Goal: Understand site structure: Understand site structure

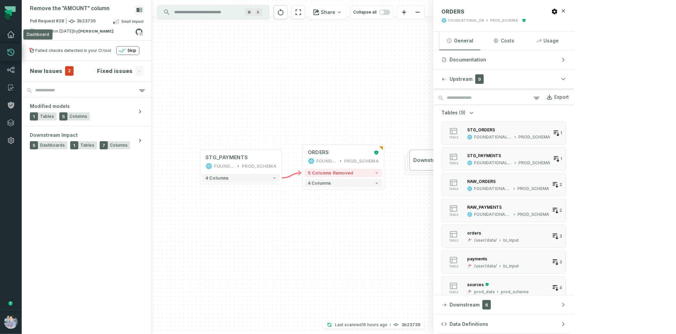
click at [15, 31] on icon at bounding box center [11, 35] width 8 height 8
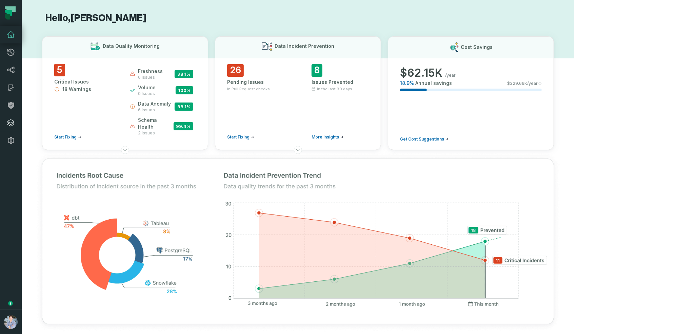
click at [9, 121] on icon at bounding box center [11, 123] width 8 height 8
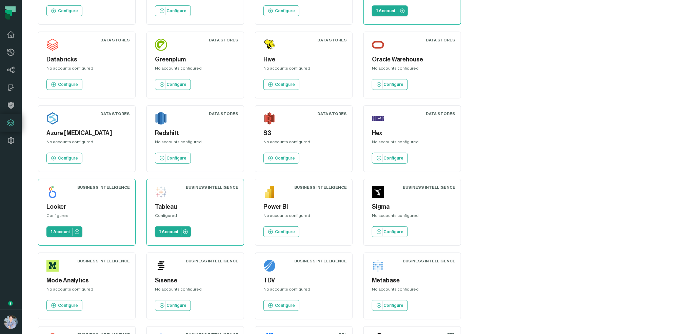
scroll to position [150, 0]
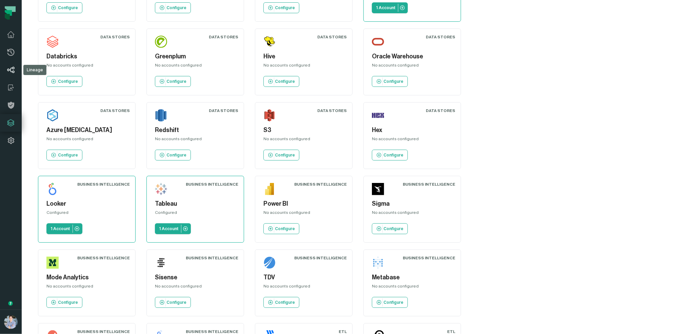
click at [12, 66] on icon at bounding box center [11, 70] width 8 height 8
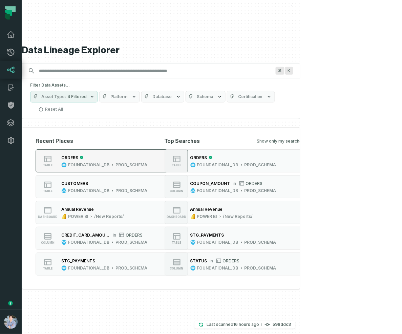
click at [67, 162] on div "FOUNDATIONAL_DB PROD_SCHEMA" at bounding box center [104, 164] width 86 height 5
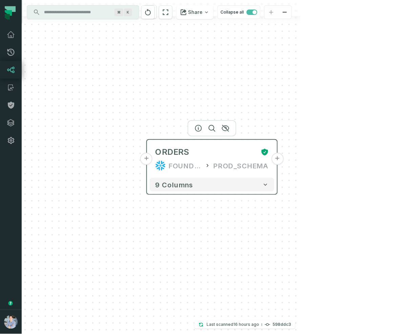
click at [149, 163] on button "+" at bounding box center [147, 159] width 12 height 12
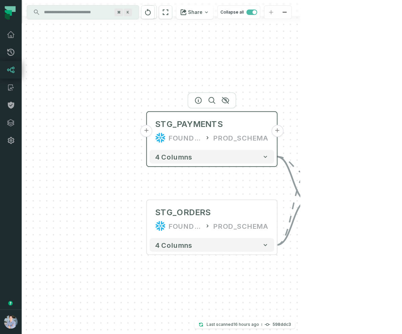
click at [149, 134] on button "+" at bounding box center [147, 131] width 12 height 12
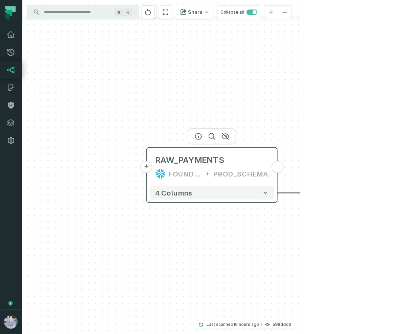
click at [150, 169] on button "+" at bounding box center [147, 167] width 12 height 12
click at [150, 165] on button "+" at bounding box center [146, 166] width 12 height 12
click at [149, 165] on button "+" at bounding box center [146, 166] width 12 height 12
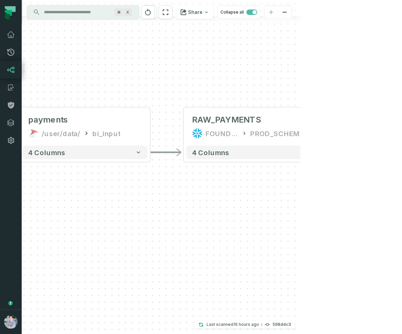
drag, startPoint x: 263, startPoint y: 230, endPoint x: 142, endPoint y: 179, distance: 131.6
click at [142, 179] on div "+ payments /user/data/ bi_input - 4 columns - RAW_PAYMENTS FOUNDATIONAL_DB PROD…" at bounding box center [161, 167] width 279 height 334
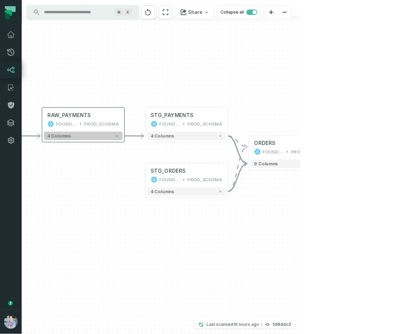
drag, startPoint x: 166, startPoint y: 198, endPoint x: 76, endPoint y: 97, distance: 134.9
click at [76, 132] on button "4 columns" at bounding box center [83, 136] width 79 height 8
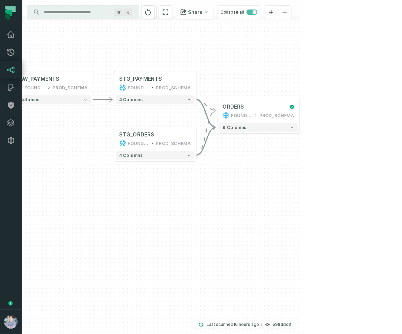
click at [301, 116] on div "+ payments /user/data/ bi_input - 4 columns - RAW_PAYMENTS FOUNDATIONAL_DB PROD…" at bounding box center [161, 167] width 279 height 334
click at [301, 114] on div "+ payments /user/data/ bi_input - 4 columns - RAW_PAYMENTS FOUNDATIONAL_DB PROD…" at bounding box center [161, 167] width 279 height 334
click at [301, 110] on div "+ payments /user/data/ bi_input - 4 columns - RAW_PAYMENTS FOUNDATIONAL_DB PROD…" at bounding box center [161, 167] width 279 height 334
click at [246, 122] on div "9 columns" at bounding box center [259, 127] width 82 height 12
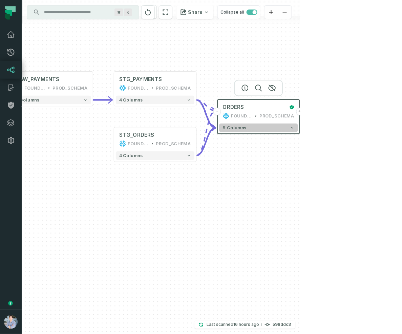
click at [251, 131] on button "9 columns" at bounding box center [259, 127] width 79 height 8
click at [303, 111] on button "+" at bounding box center [300, 111] width 8 height 8
click at [301, 111] on button "+" at bounding box center [301, 111] width 8 height 8
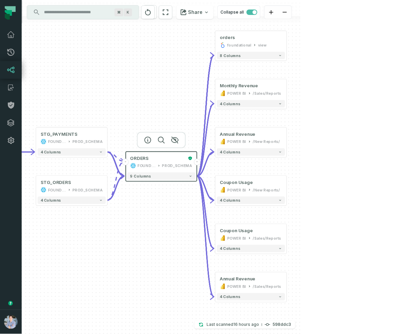
drag, startPoint x: 121, startPoint y: 302, endPoint x: 164, endPoint y: 258, distance: 61.6
click at [165, 258] on div "+ orders foundational view + 8 columns + Monthly Revenue POWER BI /Sales/Report…" at bounding box center [161, 167] width 279 height 334
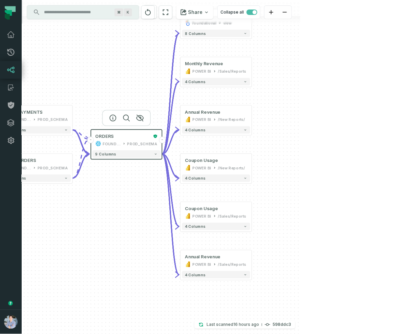
drag, startPoint x: 104, startPoint y: 239, endPoint x: 27, endPoint y: 225, distance: 77.9
click at [27, 225] on div "+ orders foundational view + 8 columns + Monthly Revenue POWER BI /Sales/Report…" at bounding box center [161, 167] width 279 height 334
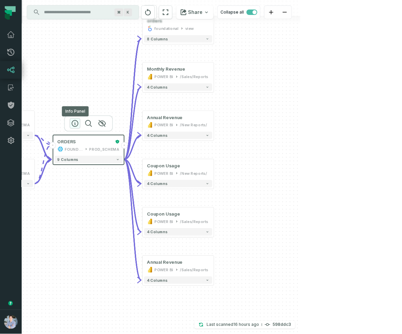
click at [76, 122] on icon "button" at bounding box center [75, 123] width 8 height 8
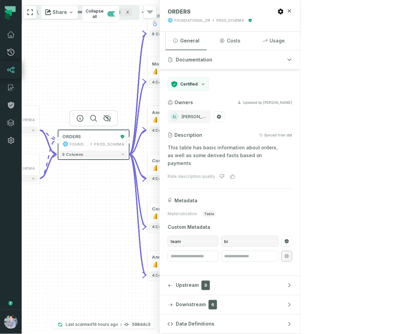
drag, startPoint x: 114, startPoint y: 206, endPoint x: 117, endPoint y: 201, distance: 6.1
click at [117, 201] on div "+ orders foundational view + 8 columns + Monthly Revenue POWER BI /Sales/Report…" at bounding box center [91, 167] width 138 height 334
click at [92, 142] on icon at bounding box center [91, 144] width 3 height 4
click at [173, 111] on div "Annual Revenue" at bounding box center [170, 113] width 36 height 6
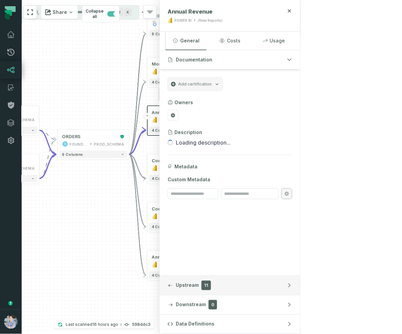
click at [290, 281] on button "Upstream 11" at bounding box center [230, 285] width 141 height 19
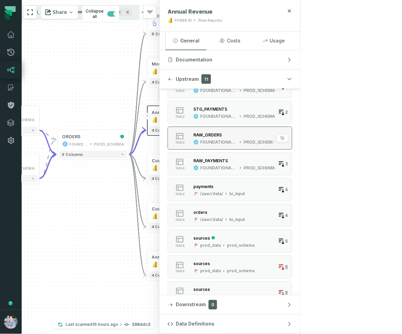
scroll to position [69, 0]
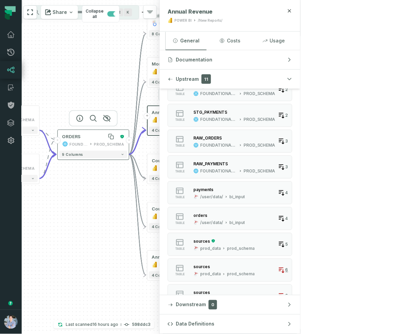
click at [80, 136] on div "ORDERS" at bounding box center [71, 137] width 19 height 6
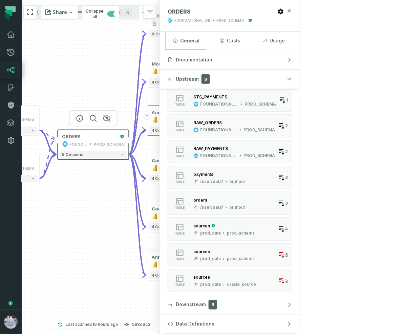
scroll to position [0, 0]
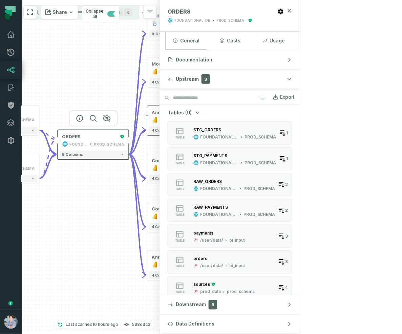
click at [201, 114] on button "Tables (9)" at bounding box center [185, 112] width 34 height 7
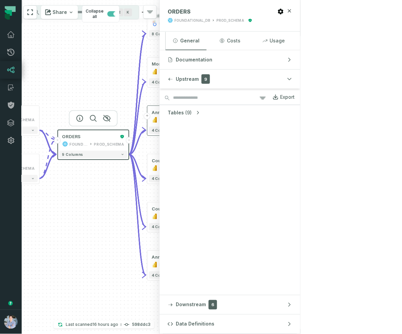
click at [201, 112] on icon "button" at bounding box center [198, 112] width 7 height 7
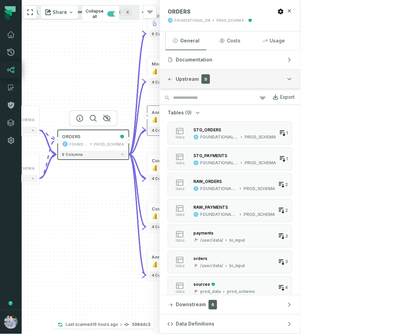
click at [173, 77] on div "button" at bounding box center [170, 78] width 5 height 5
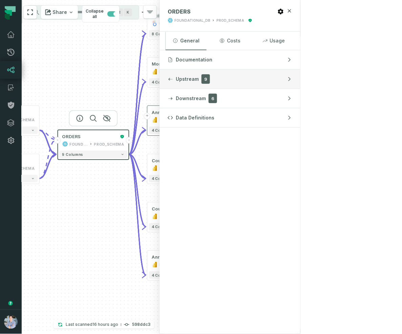
click at [301, 77] on button "Upstream 9" at bounding box center [230, 79] width 141 height 19
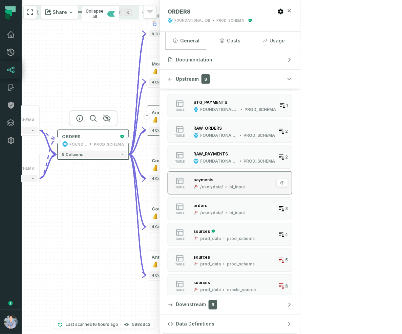
scroll to position [59, 0]
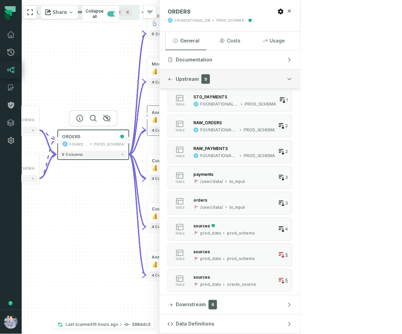
click at [173, 81] on div "button" at bounding box center [170, 78] width 5 height 5
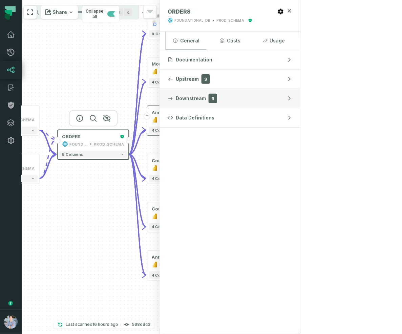
click at [206, 95] on span "Downstream" at bounding box center [191, 98] width 30 height 7
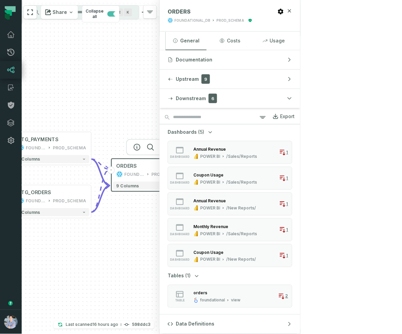
drag, startPoint x: 75, startPoint y: 83, endPoint x: 125, endPoint y: 107, distance: 56.0
click at [125, 107] on div "+ orders foundational view + 8 columns + Monthly Revenue POWER BI /Sales/Report…" at bounding box center [91, 167] width 138 height 334
click at [10, 52] on icon at bounding box center [11, 52] width 8 height 8
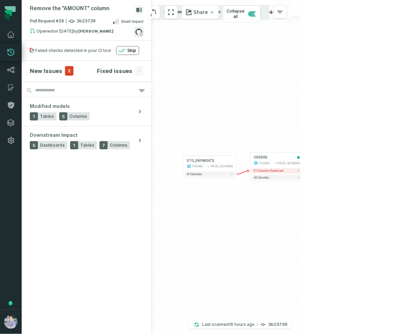
click at [140, 32] on icon at bounding box center [139, 31] width 9 height 9
click at [12, 34] on icon at bounding box center [11, 35] width 8 height 8
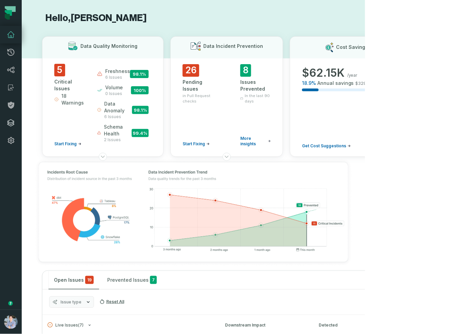
click at [9, 118] on link "Integrations" at bounding box center [11, 123] width 22 height 18
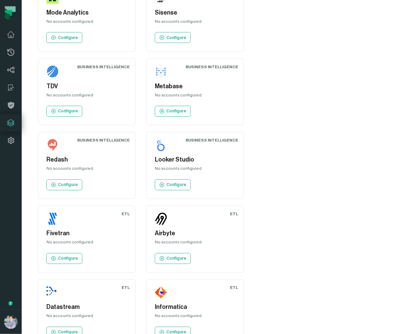
scroll to position [787, 0]
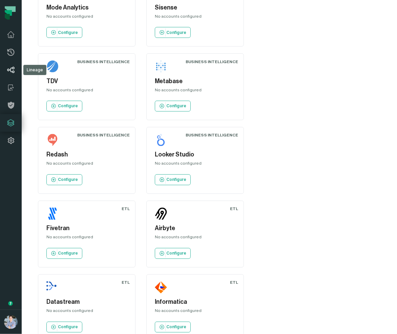
click at [10, 72] on icon at bounding box center [11, 70] width 8 height 8
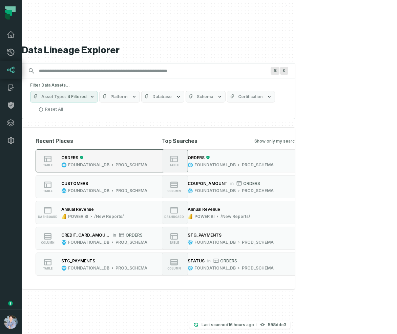
click at [74, 155] on div "ORDERS" at bounding box center [69, 157] width 17 height 5
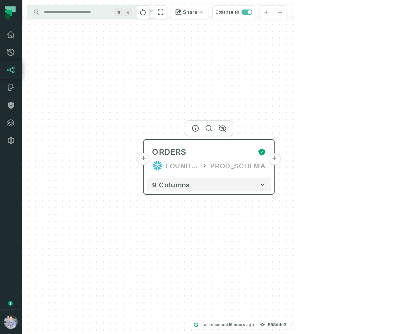
click at [149, 162] on button "+" at bounding box center [144, 159] width 12 height 12
click at [146, 155] on button "+" at bounding box center [144, 159] width 12 height 12
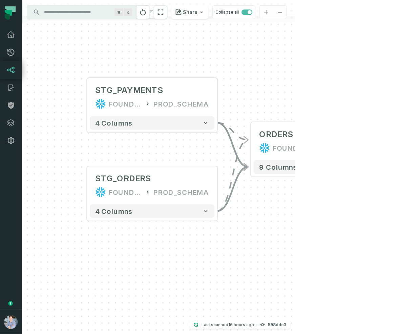
drag, startPoint x: 116, startPoint y: 161, endPoint x: 58, endPoint y: 127, distance: 67.2
click at [58, 127] on div "+ STG_PAYMENTS FOUNDATIONAL_DB PROD_SCHEMA + 4 columns + STG_ORDERS FOUNDATIONA…" at bounding box center [159, 167] width 274 height 334
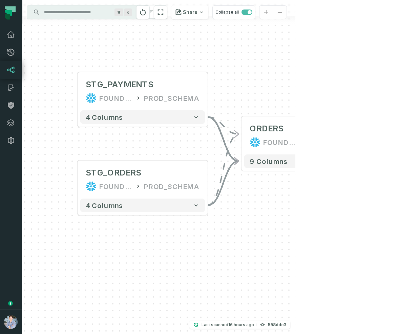
drag, startPoint x: 261, startPoint y: 86, endPoint x: 240, endPoint y: 77, distance: 22.9
click at [242, 77] on div "+ STG_PAYMENTS FOUNDATIONAL_DB PROD_SCHEMA + 4 columns + STG_ORDERS FOUNDATIONA…" at bounding box center [159, 167] width 274 height 334
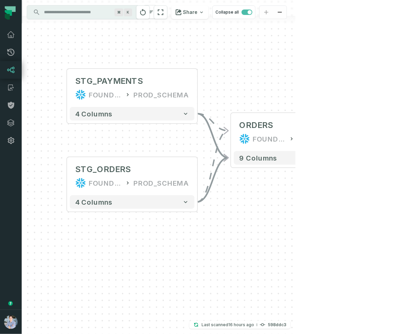
click at [296, 136] on div "+ STG_PAYMENTS FOUNDATIONAL_DB PROD_SCHEMA + 4 columns + STG_ORDERS FOUNDATIONA…" at bounding box center [159, 167] width 274 height 334
click at [359, 131] on button "+" at bounding box center [362, 132] width 12 height 12
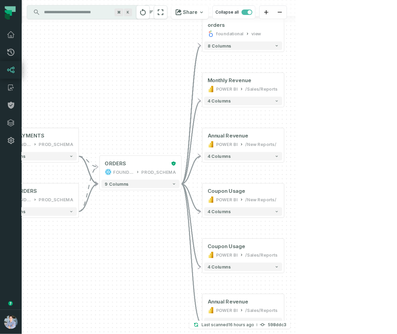
drag, startPoint x: 90, startPoint y: 252, endPoint x: 120, endPoint y: 228, distance: 38.9
click at [121, 228] on div "+ orders foundational view + 8 columns + Monthly Revenue POWER BI /Sales/Report…" at bounding box center [159, 167] width 274 height 334
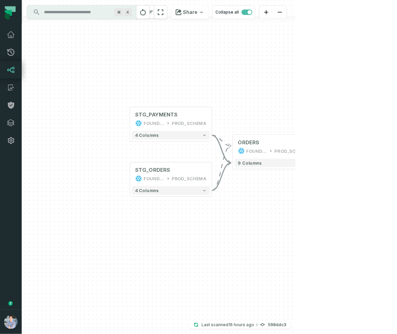
drag, startPoint x: 172, startPoint y: 219, endPoint x: 235, endPoint y: 208, distance: 64.4
click at [235, 208] on div "+ orders foundational view + 8 columns + Monthly Revenue POWER BI /Sales/Report…" at bounding box center [159, 167] width 274 height 334
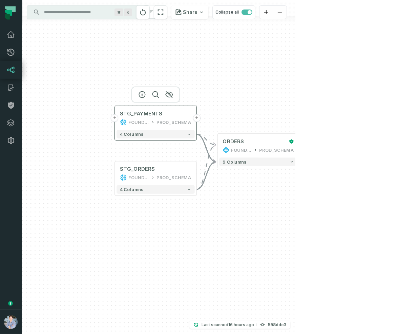
click at [115, 120] on button "+" at bounding box center [115, 118] width 8 height 8
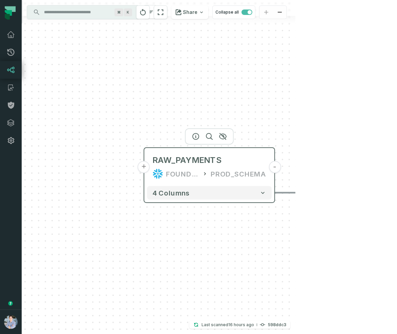
click at [146, 171] on button "+" at bounding box center [144, 167] width 12 height 12
click at [145, 165] on button "+" at bounding box center [144, 167] width 12 height 12
click at [145, 164] on button "+" at bounding box center [144, 167] width 12 height 12
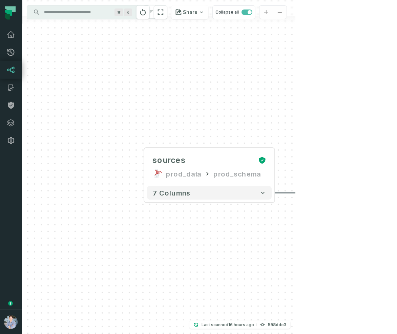
drag, startPoint x: 233, startPoint y: 257, endPoint x: 171, endPoint y: 247, distance: 63.2
click at [171, 247] on div "... sources prod_data prod_schema ... 7 columns - payments /user/data/ bi_input…" at bounding box center [159, 167] width 274 height 334
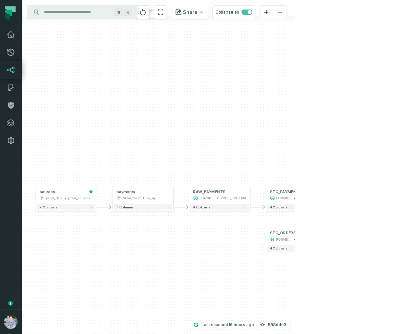
drag, startPoint x: 262, startPoint y: 247, endPoint x: 100, endPoint y: 236, distance: 162.4
click at [125, 233] on div "+ sources prod_data prod_schema + 7 columns - payments /user/data/ bi_input - 4…" at bounding box center [159, 167] width 274 height 334
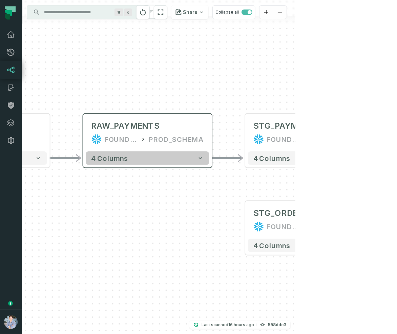
click at [203, 162] on button "4 columns" at bounding box center [147, 158] width 123 height 14
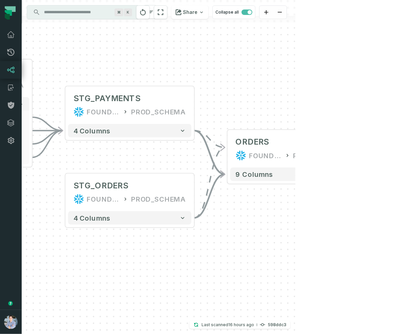
drag, startPoint x: 227, startPoint y: 233, endPoint x: 48, endPoint y: 178, distance: 187.3
click at [48, 178] on div "+ sources prod_data prod_schema + 7 columns - payments /user/data/ bi_input - 4…" at bounding box center [159, 167] width 274 height 334
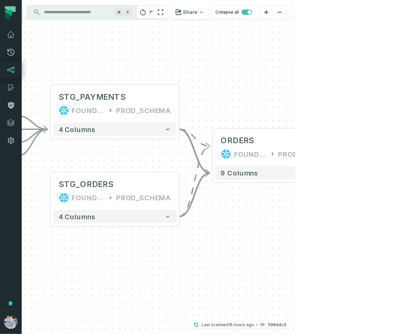
drag, startPoint x: 281, startPoint y: 219, endPoint x: 243, endPoint y: 214, distance: 38.6
click at [243, 214] on div "+ sources prod_data prod_schema + 7 columns - payments /user/data/ bi_input - 4…" at bounding box center [159, 167] width 274 height 334
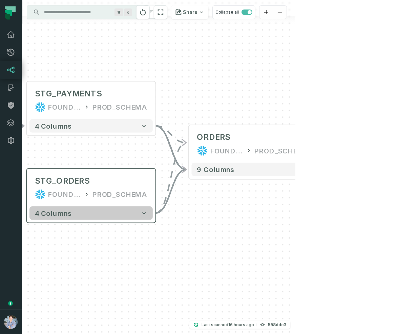
click at [134, 212] on button "4 columns" at bounding box center [90, 213] width 123 height 14
click at [139, 212] on button "4 columns" at bounding box center [90, 213] width 123 height 14
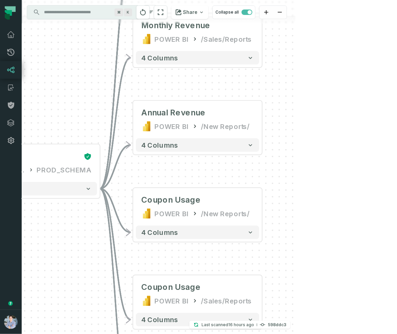
drag, startPoint x: 279, startPoint y: 236, endPoint x: 43, endPoint y: 241, distance: 236.0
click at [46, 241] on div "+ sources prod_data prod_schema + 7 columns - payments /user/data/ bi_input - 4…" at bounding box center [159, 167] width 274 height 334
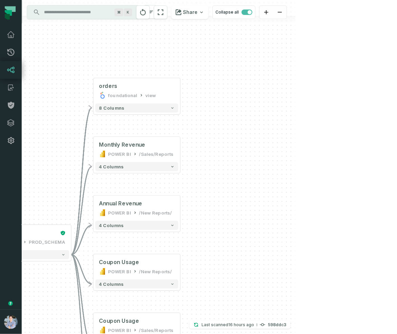
drag, startPoint x: 219, startPoint y: 201, endPoint x: 218, endPoint y: 253, distance: 52.2
click at [219, 253] on div "+ sources prod_data prod_schema + 7 columns - payments /user/data/ bi_input - 4…" at bounding box center [159, 167] width 274 height 334
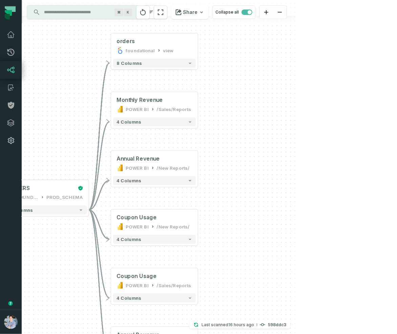
drag, startPoint x: 244, startPoint y: 240, endPoint x: 265, endPoint y: 184, distance: 60.0
click at [265, 184] on div "+ sources prod_data prod_schema + 7 columns - payments /user/data/ bi_input - 4…" at bounding box center [159, 167] width 274 height 334
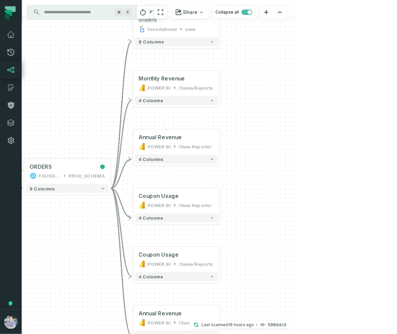
drag, startPoint x: 231, startPoint y: 206, endPoint x: 250, endPoint y: 191, distance: 24.8
click at [250, 191] on div "+ sources prod_data prod_schema + 7 columns - payments /user/data/ bi_input - 4…" at bounding box center [159, 167] width 274 height 334
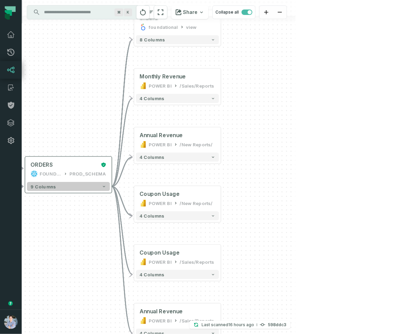
click at [104, 186] on icon "button" at bounding box center [104, 186] width 4 height 4
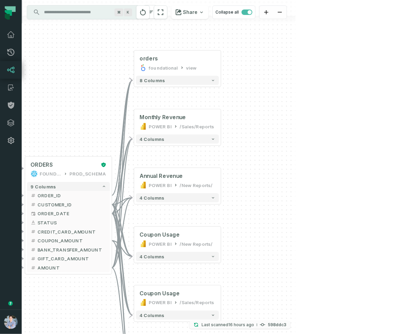
click at [254, 323] on p "Last scanned [DATE] 7:19:53 PM" at bounding box center [228, 324] width 53 height 7
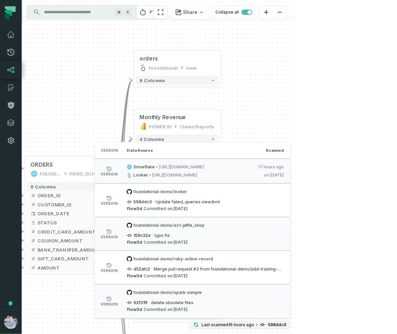
click at [296, 102] on div "+ sources prod_data prod_schema + 7 columns - payments /user/data/ bi_input - 4…" at bounding box center [159, 167] width 274 height 334
click at [166, 42] on div at bounding box center [177, 39] width 49 height 16
click at [163, 37] on icon "button" at bounding box center [163, 38] width 8 height 8
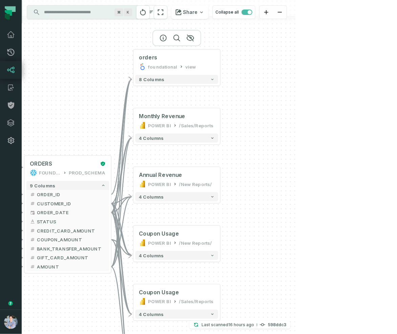
click at [162, 43] on div at bounding box center [177, 38] width 49 height 16
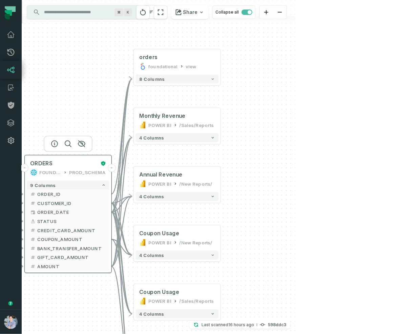
click at [71, 175] on div "FOUNDATIONAL_DB PROD_SCHEMA" at bounding box center [68, 172] width 76 height 7
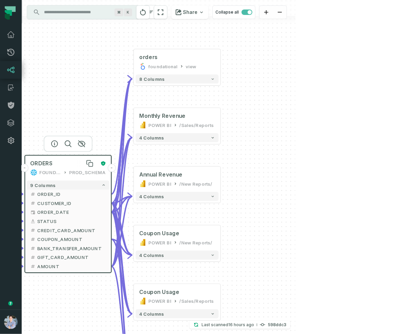
click at [72, 163] on div "ORDERS" at bounding box center [63, 163] width 67 height 7
click at [54, 147] on div at bounding box center [68, 144] width 49 height 16
click at [54, 144] on icon "button" at bounding box center [55, 144] width 6 height 6
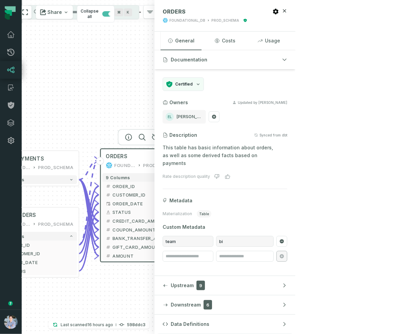
drag, startPoint x: 68, startPoint y: 99, endPoint x: 142, endPoint y: 89, distance: 74.5
click at [143, 90] on div "+ sources prod_data prod_schema + 7 columns - payments /user/data/ bi_input - 4…" at bounding box center [88, 167] width 133 height 334
click at [51, 248] on button "ORDER_ID" at bounding box center [37, 244] width 80 height 9
click at [50, 240] on button "ORDER_ID" at bounding box center [37, 244] width 80 height 9
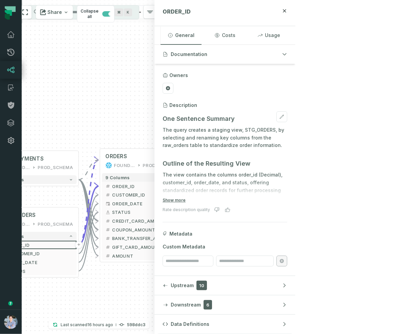
click at [277, 196] on div at bounding box center [225, 188] width 125 height 16
click at [186, 197] on button "Show more" at bounding box center [174, 199] width 23 height 5
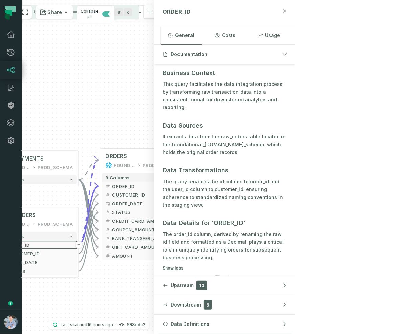
scroll to position [194, 0]
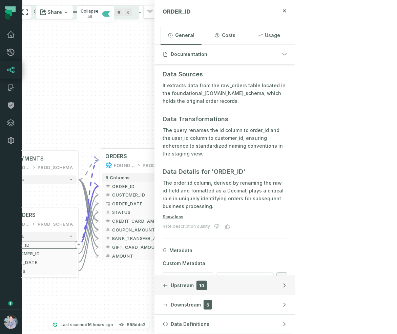
click at [194, 282] on span "Upstream" at bounding box center [182, 285] width 23 height 7
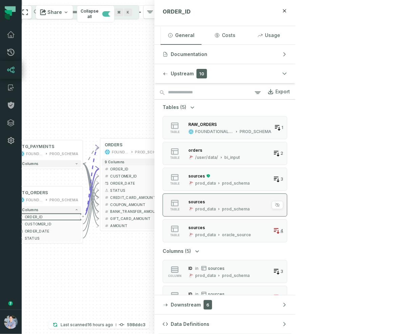
click at [205, 201] on div "sources" at bounding box center [197, 201] width 17 height 5
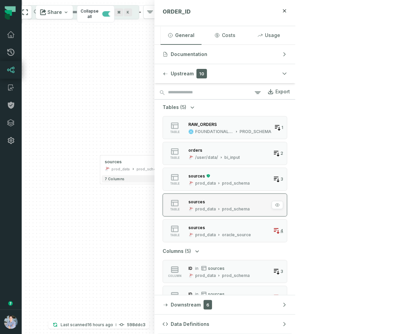
click at [205, 203] on div "sources" at bounding box center [197, 201] width 17 height 5
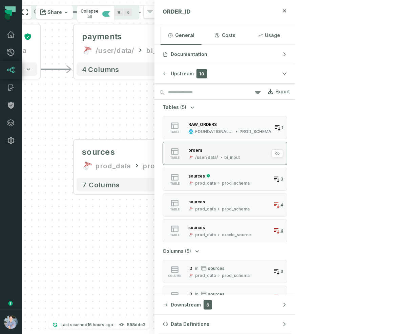
click at [288, 144] on button "table orders /user/data/ bi_input 2" at bounding box center [225, 153] width 125 height 23
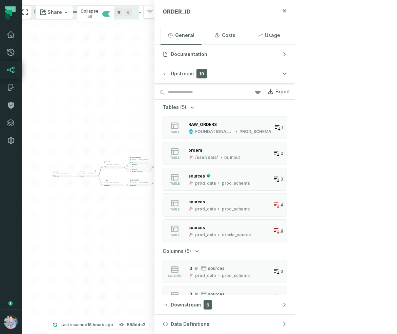
click at [179, 104] on span "Tables" at bounding box center [171, 107] width 16 height 7
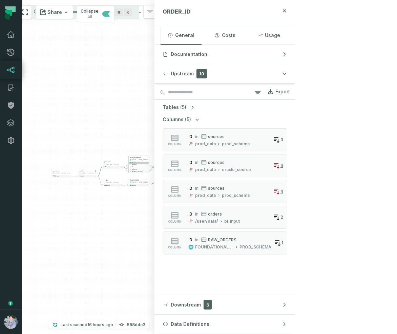
click at [136, 162] on button "4 columns" at bounding box center [139, 163] width 20 height 2
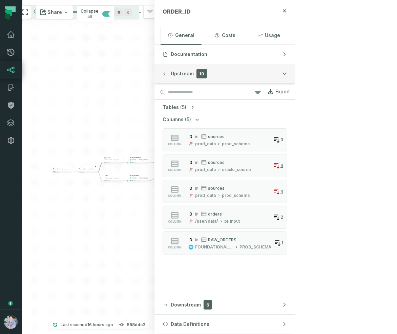
click at [194, 72] on span "Upstream" at bounding box center [182, 73] width 23 height 7
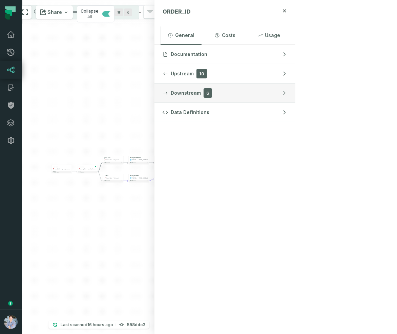
click at [201, 90] on span "Downstream" at bounding box center [186, 93] width 30 height 7
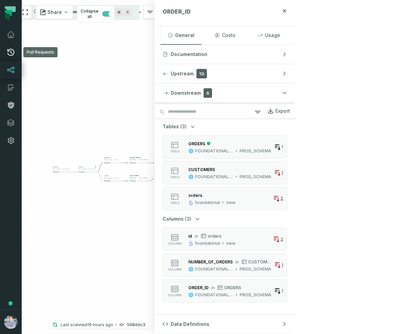
click at [12, 53] on icon at bounding box center [11, 52] width 8 height 8
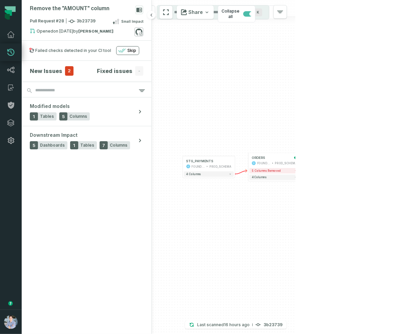
click at [138, 29] on icon at bounding box center [139, 31] width 7 height 7
click at [8, 30] on link "Dashboard" at bounding box center [11, 35] width 22 height 18
click at [9, 33] on icon at bounding box center [11, 35] width 8 height 8
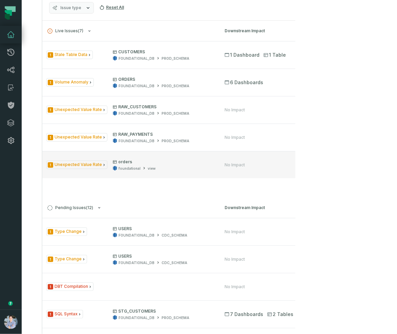
scroll to position [275, 0]
